Goal: Navigation & Orientation: Understand site structure

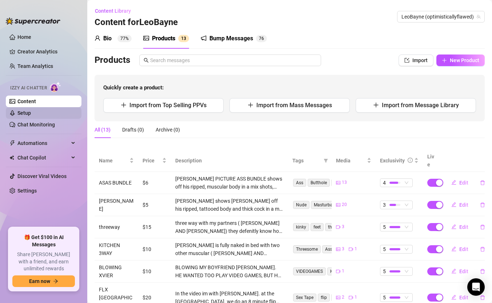
click at [31, 113] on link "Setup" at bounding box center [23, 113] width 13 height 6
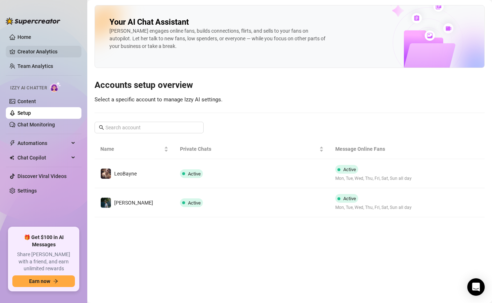
click at [37, 52] on link "Creator Analytics" at bounding box center [46, 52] width 58 height 12
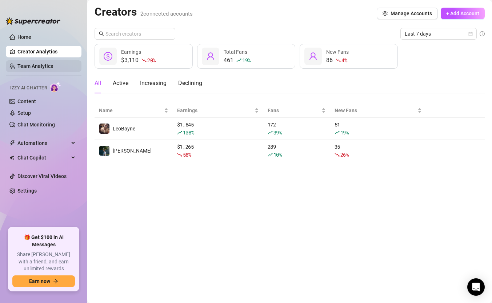
click at [53, 67] on link "Team Analytics" at bounding box center [35, 66] width 36 height 6
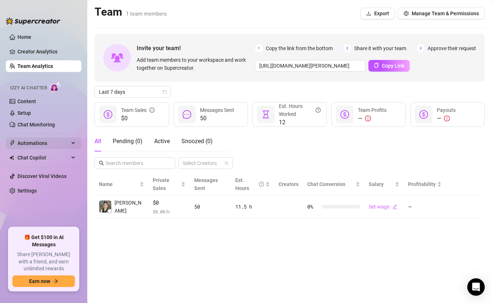
click at [44, 139] on span "Automations" at bounding box center [43, 143] width 52 height 12
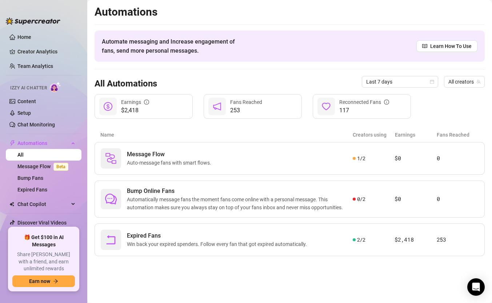
click at [148, 87] on h3 "All Automations" at bounding box center [125, 84] width 62 height 12
click at [33, 98] on link "Content" at bounding box center [26, 101] width 19 height 6
